Goal: Communication & Community: Answer question/provide support

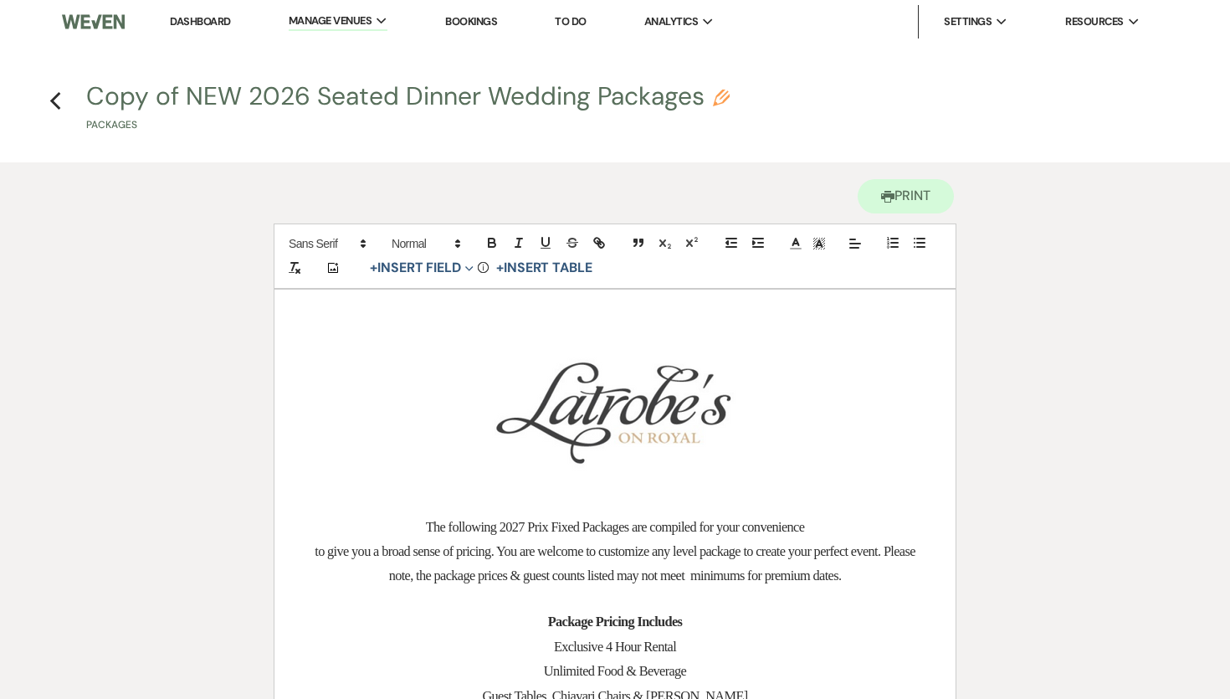
click at [195, 23] on link "Dashboard" at bounding box center [200, 21] width 60 height 14
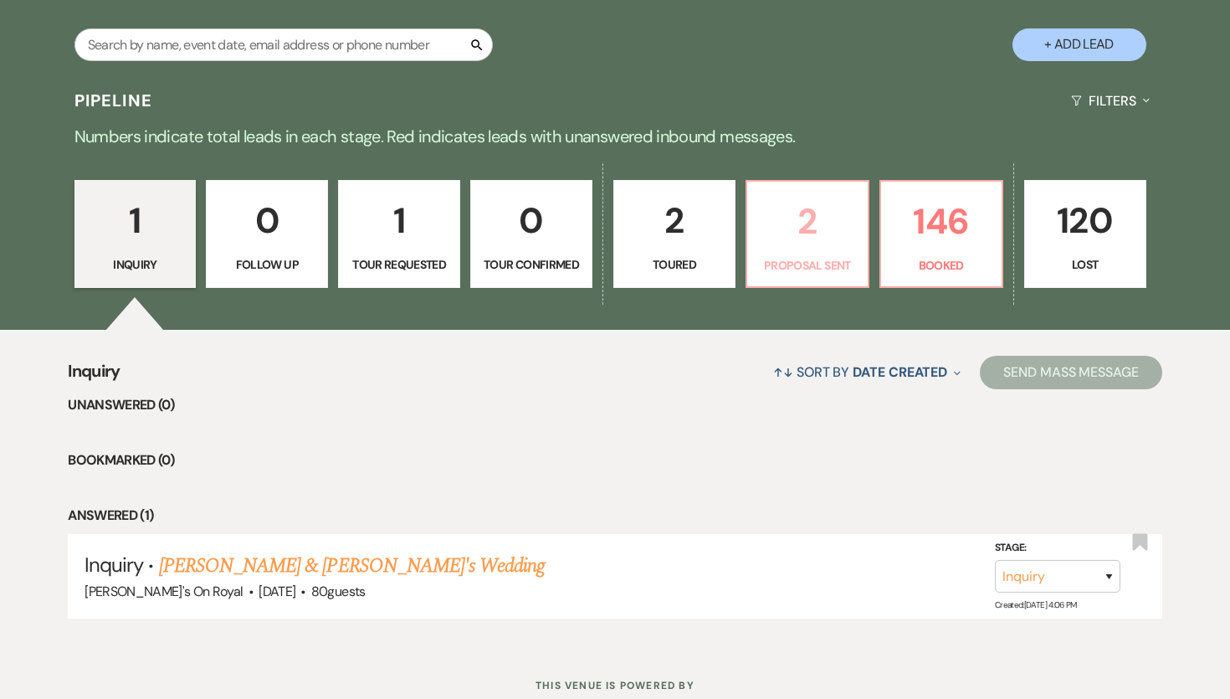
click at [860, 250] on link "2 Proposal Sent" at bounding box center [808, 234] width 124 height 109
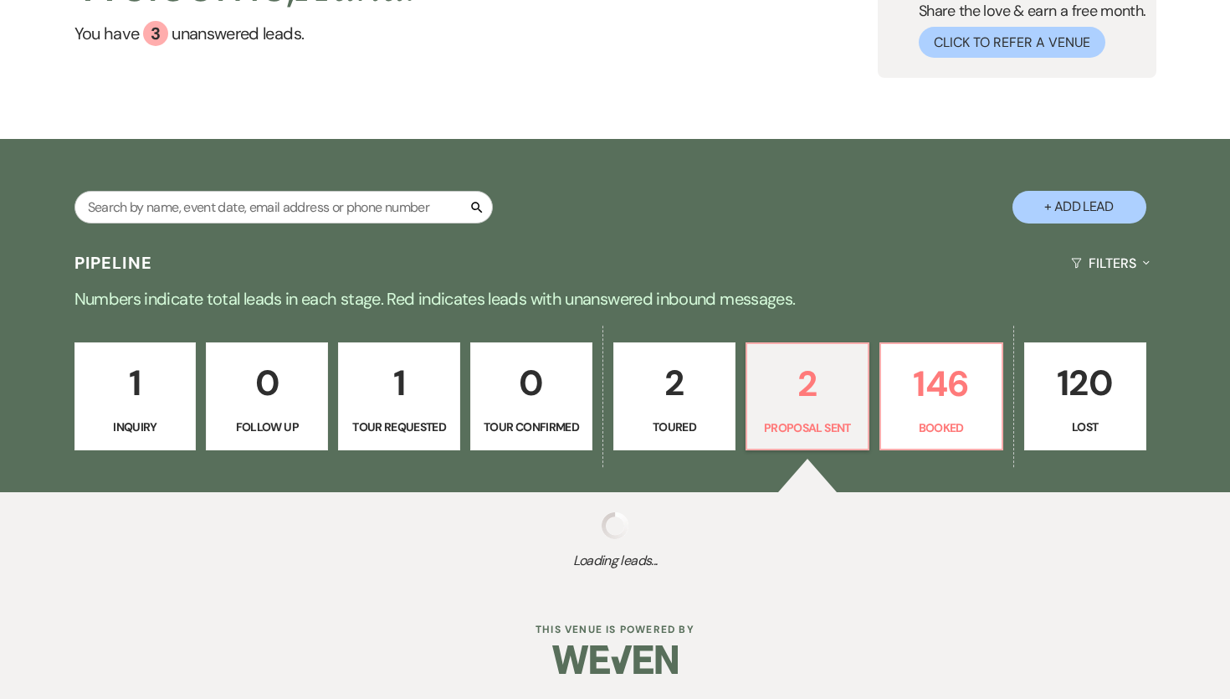
select select "6"
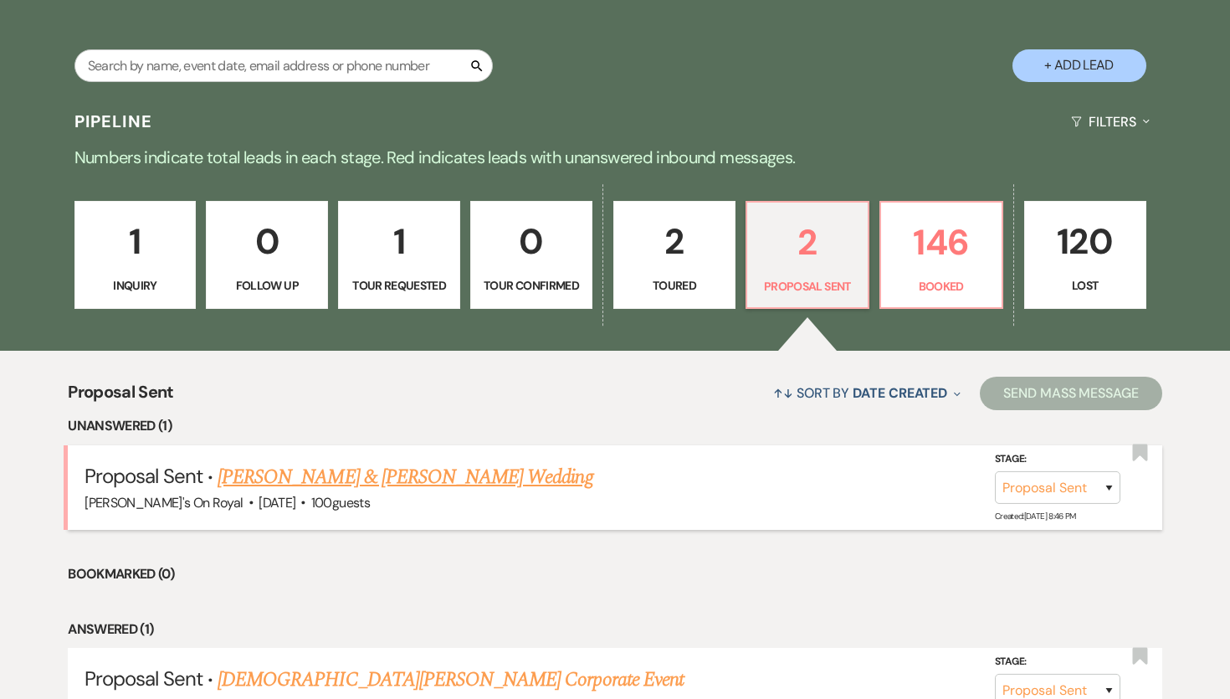
scroll to position [299, 0]
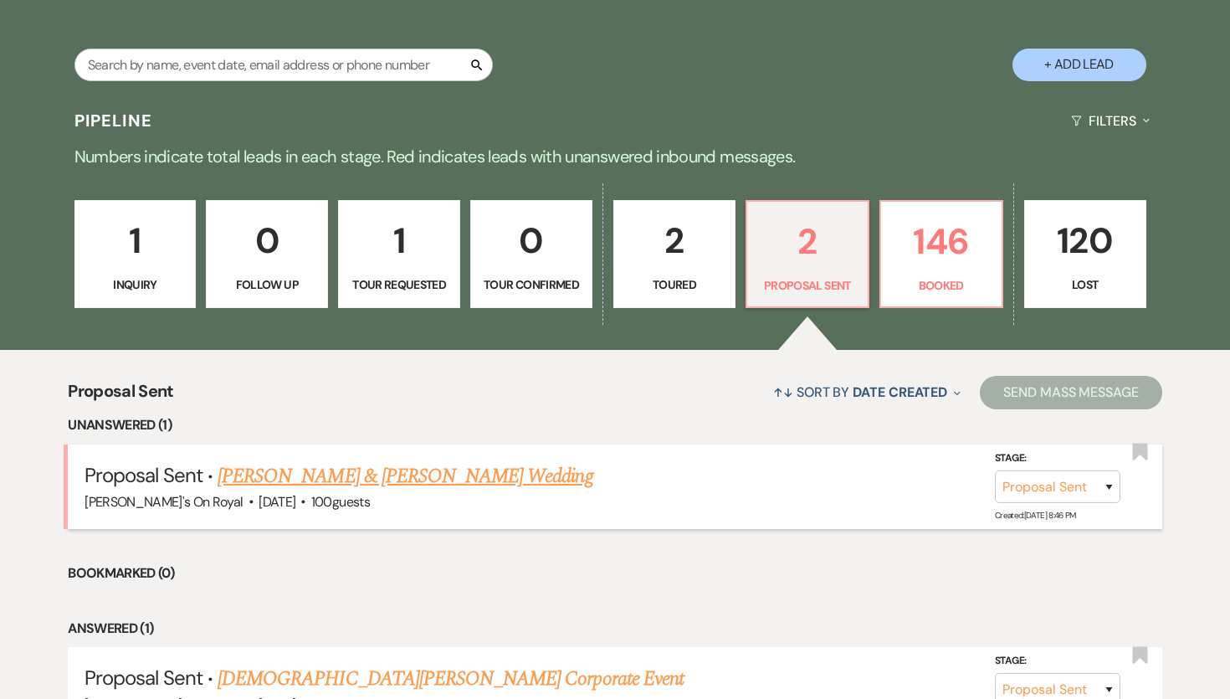
click at [509, 470] on link "[PERSON_NAME] & [PERSON_NAME] Wedding" at bounding box center [405, 476] width 375 height 30
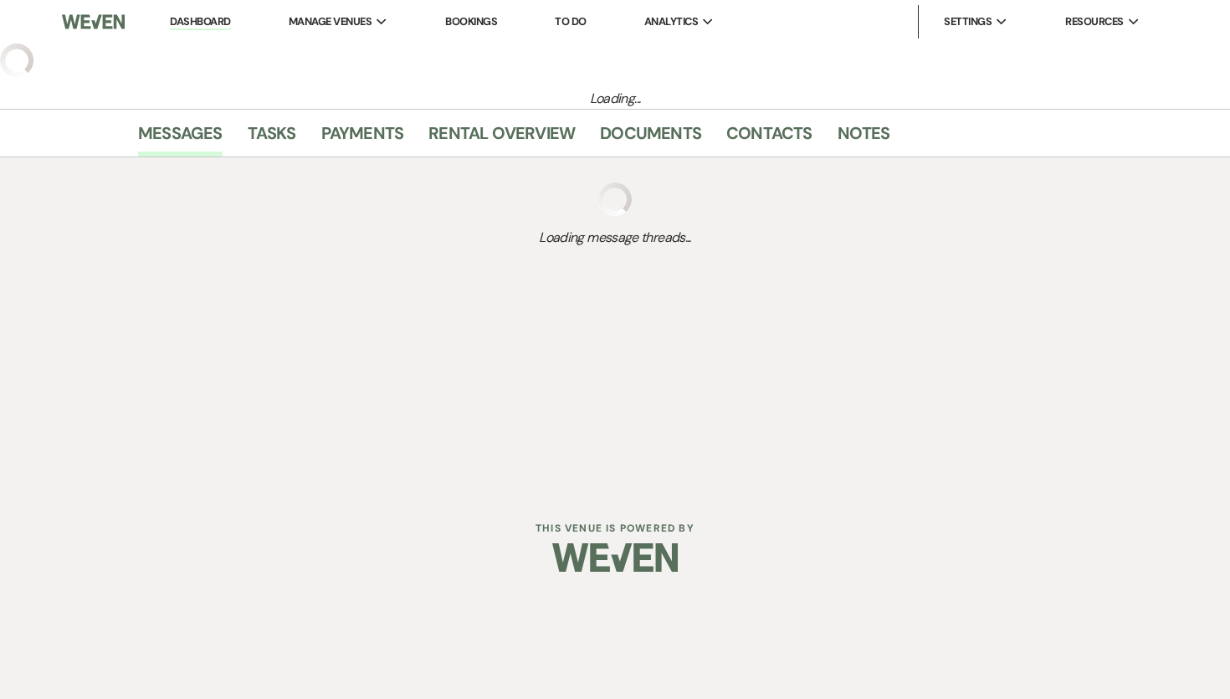
select select "6"
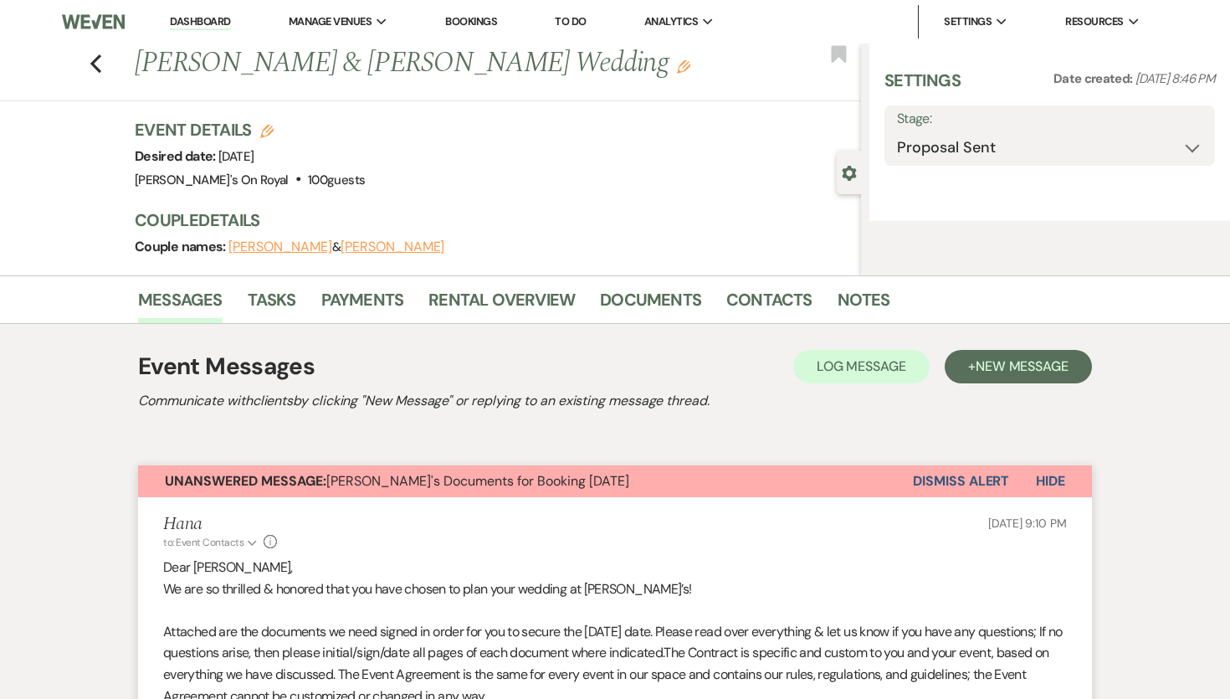
select select "5"
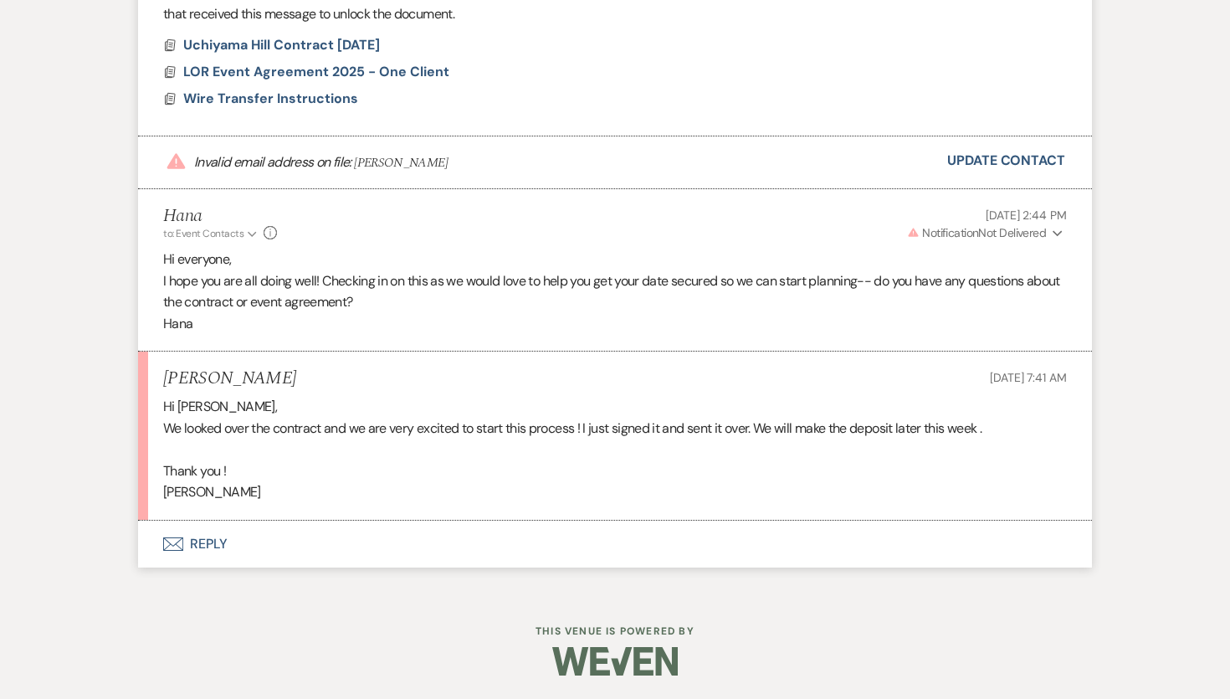
scroll to position [1110, 0]
click at [385, 546] on button "Envelope Reply" at bounding box center [615, 542] width 954 height 47
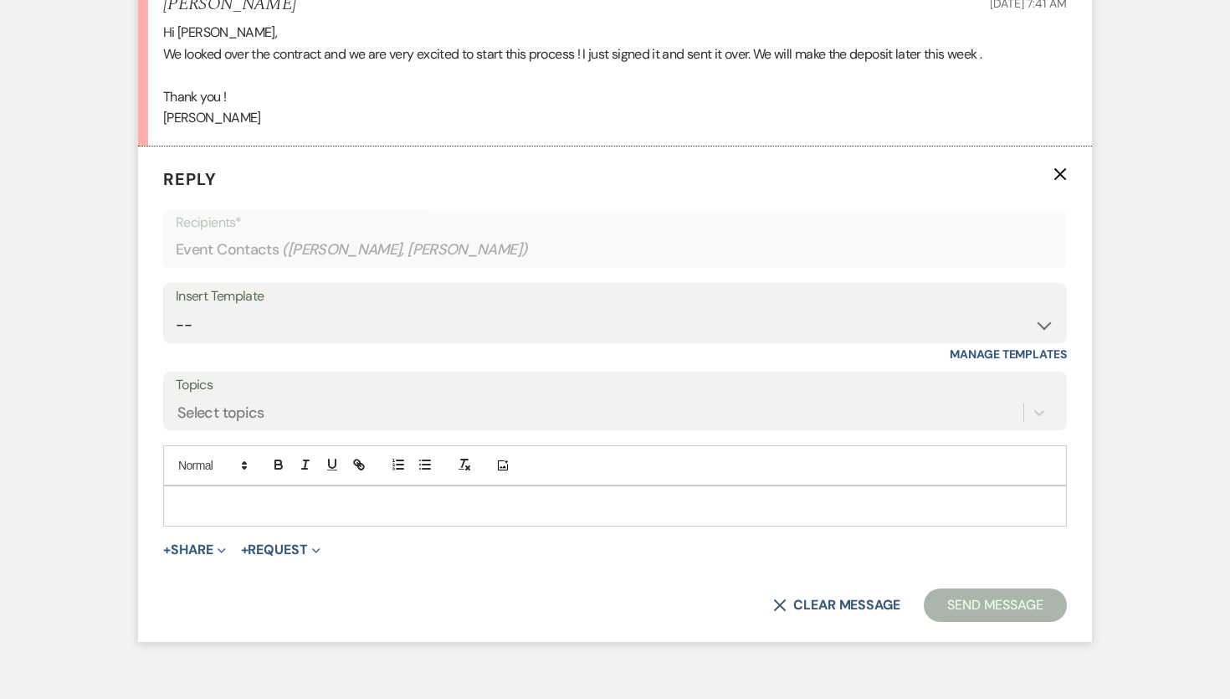
scroll to position [1483, 0]
click at [351, 514] on p at bounding box center [615, 504] width 877 height 18
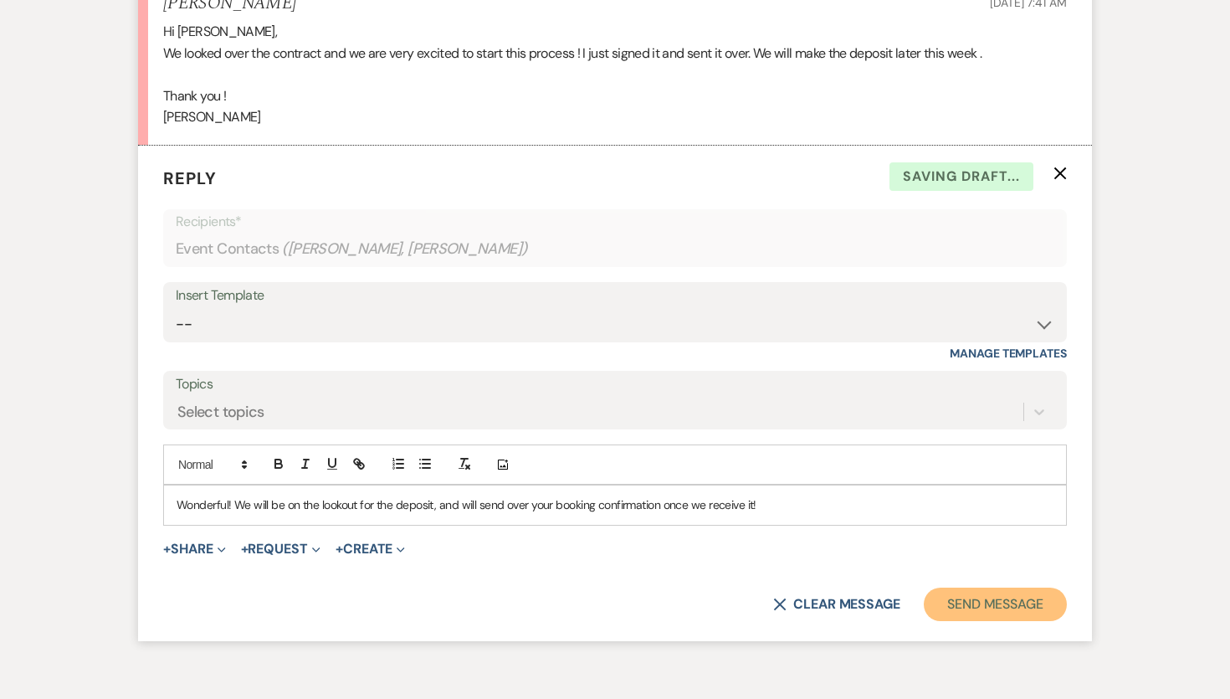
click at [1040, 603] on button "Send Message" at bounding box center [995, 603] width 143 height 33
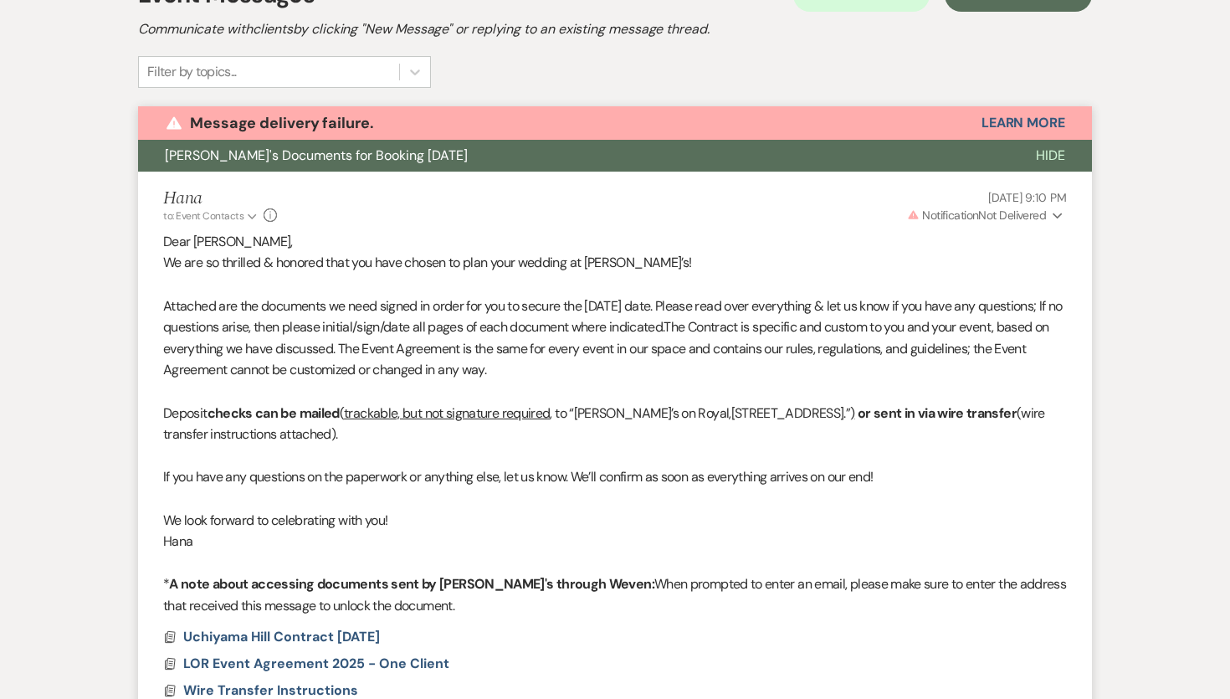
scroll to position [0, 0]
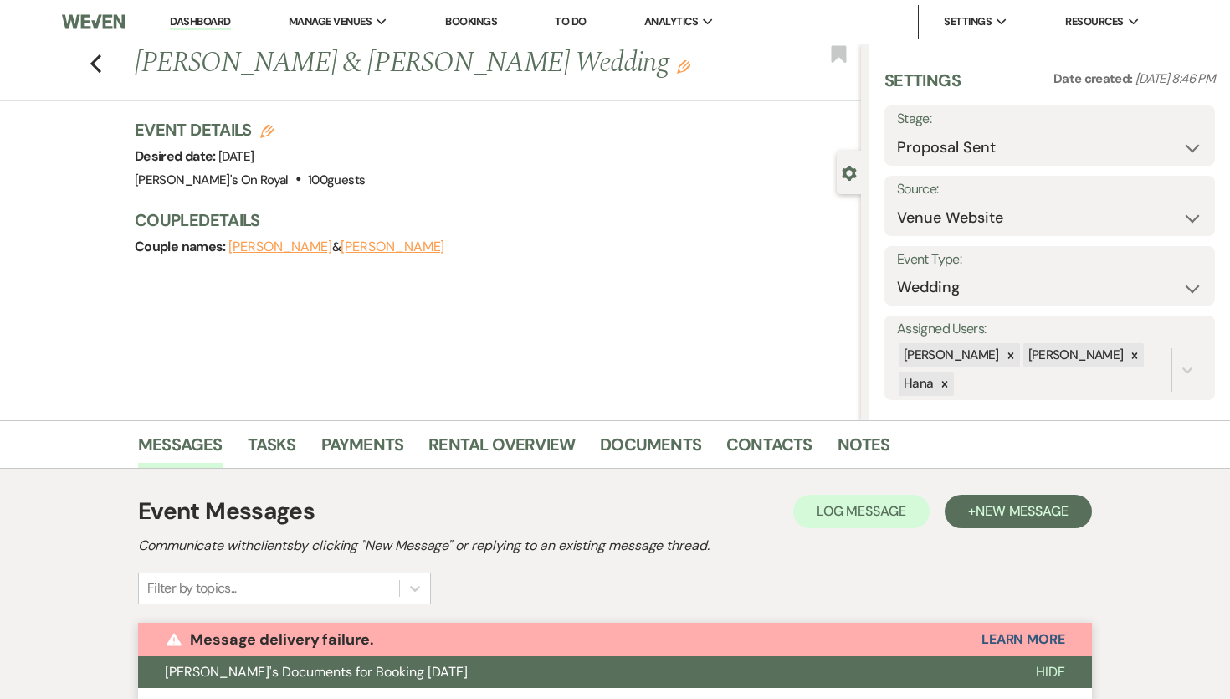
click at [217, 16] on link "Dashboard" at bounding box center [200, 22] width 60 height 16
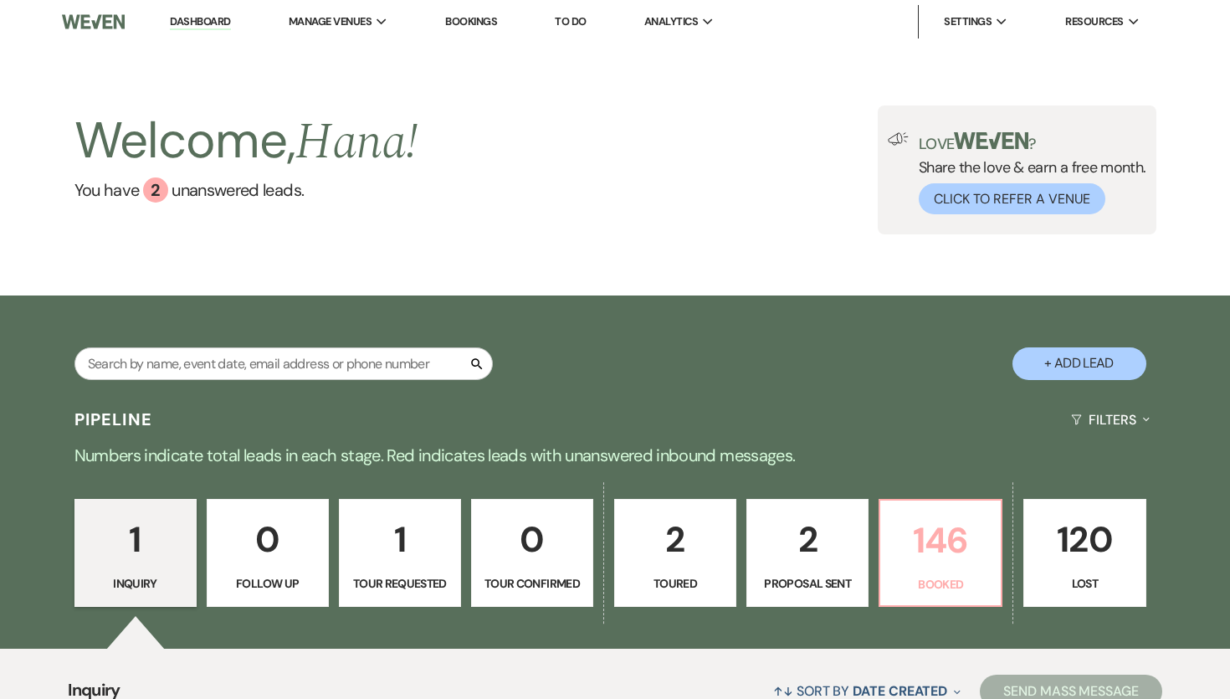
click at [940, 598] on link "146 Booked" at bounding box center [941, 553] width 124 height 109
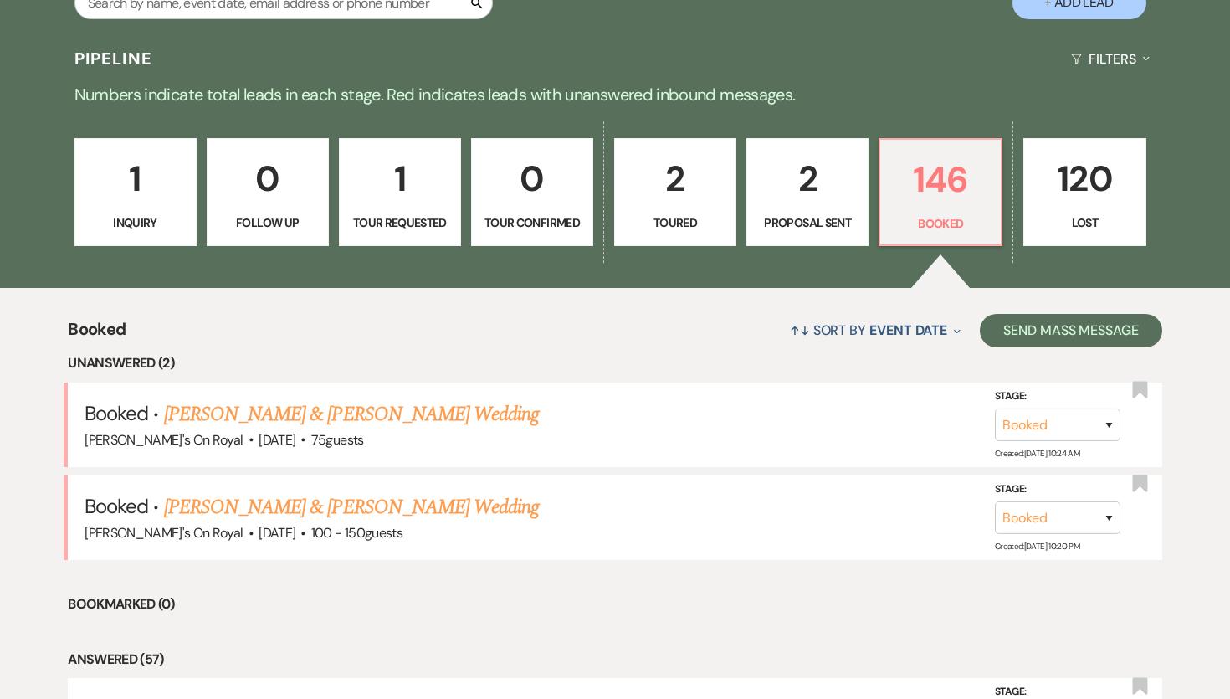
scroll to position [362, 0]
